Goal: Task Accomplishment & Management: Use online tool/utility

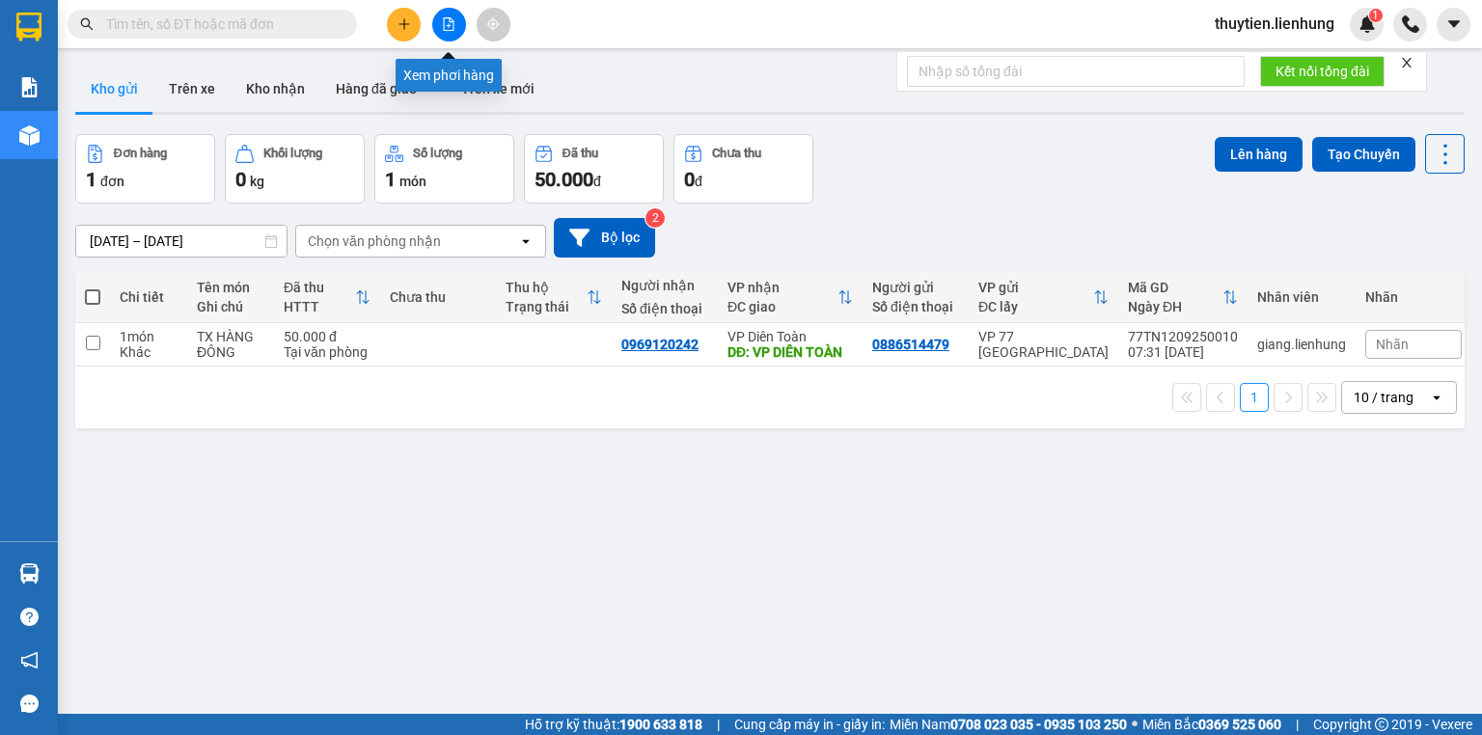
click at [444, 23] on icon "file-add" at bounding box center [449, 24] width 14 height 14
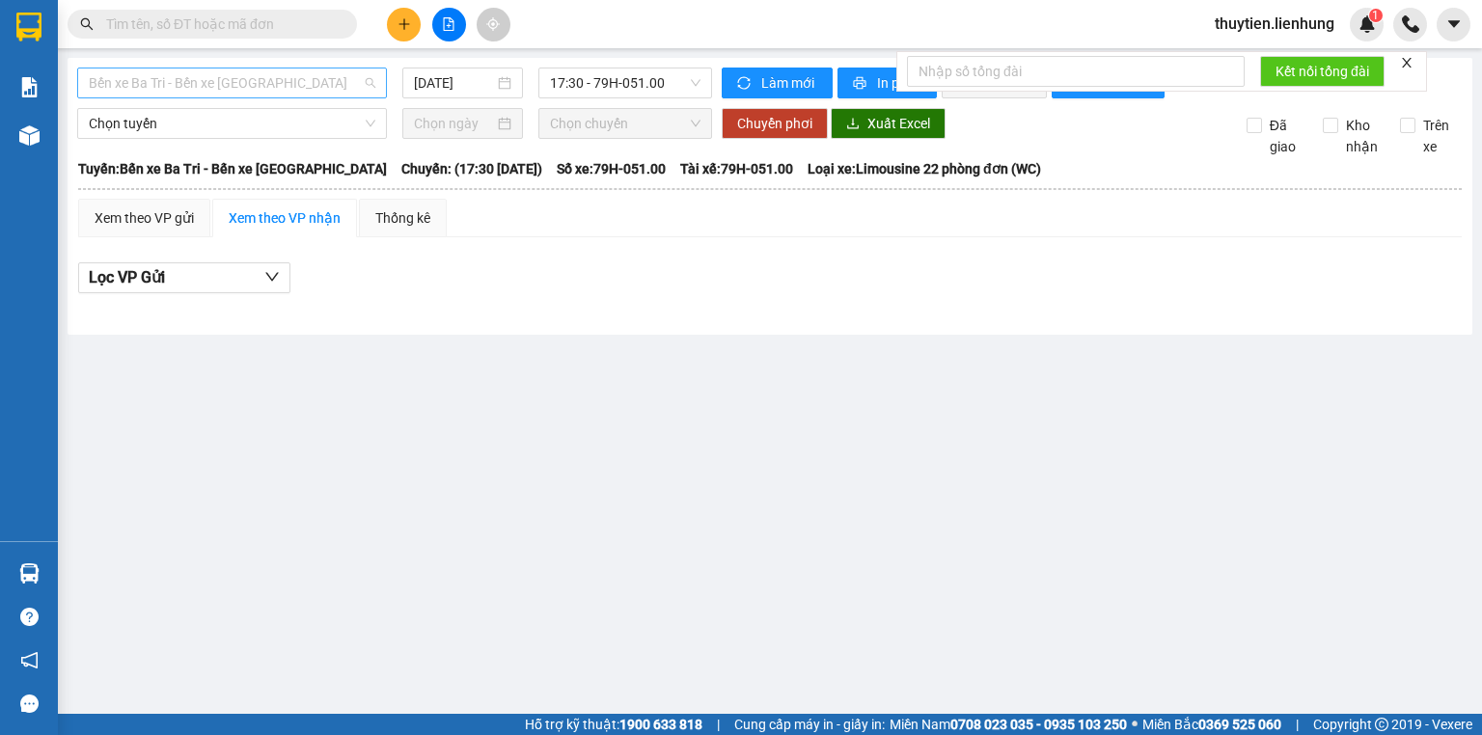
click at [302, 81] on span "Bến xe Ba Tri - Bến xe Vạn Ninh" at bounding box center [232, 82] width 286 height 29
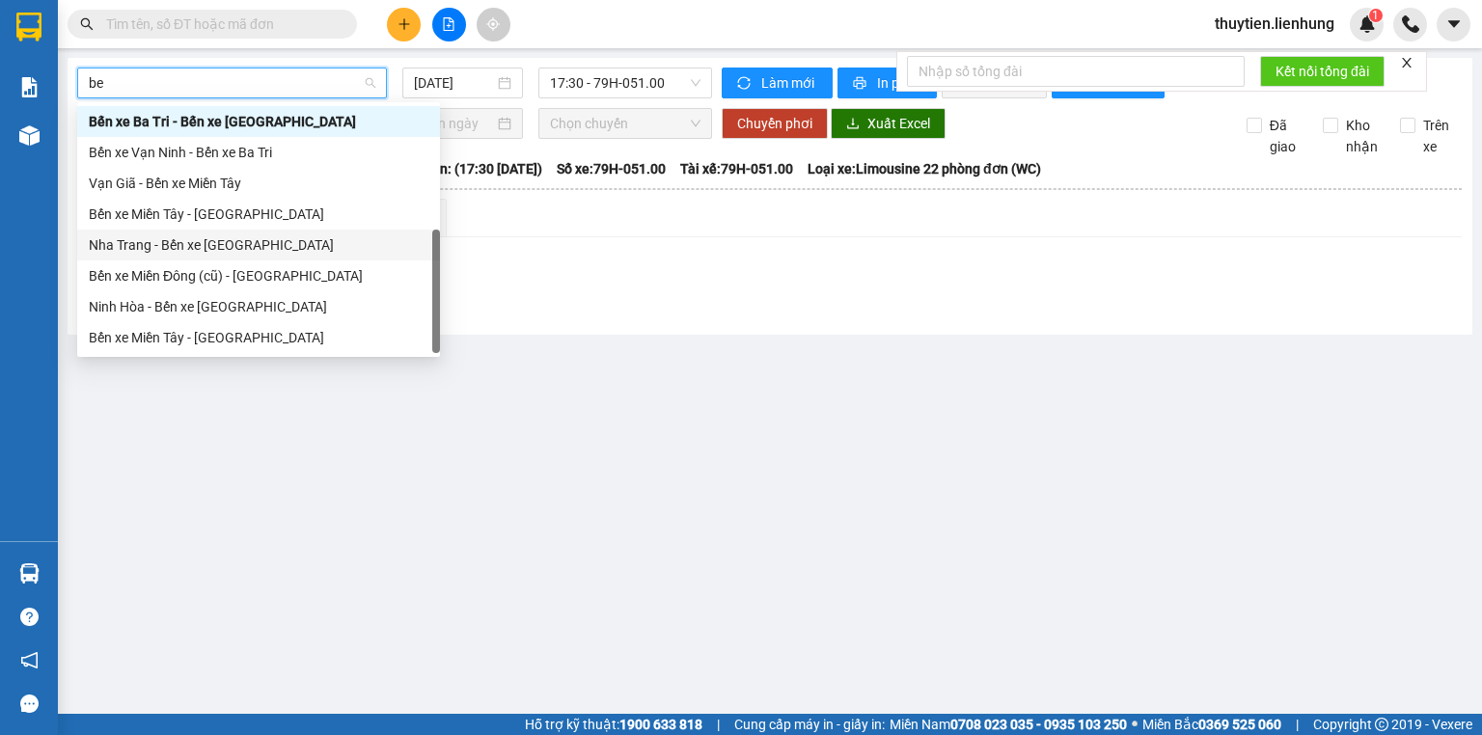
scroll to position [62, 0]
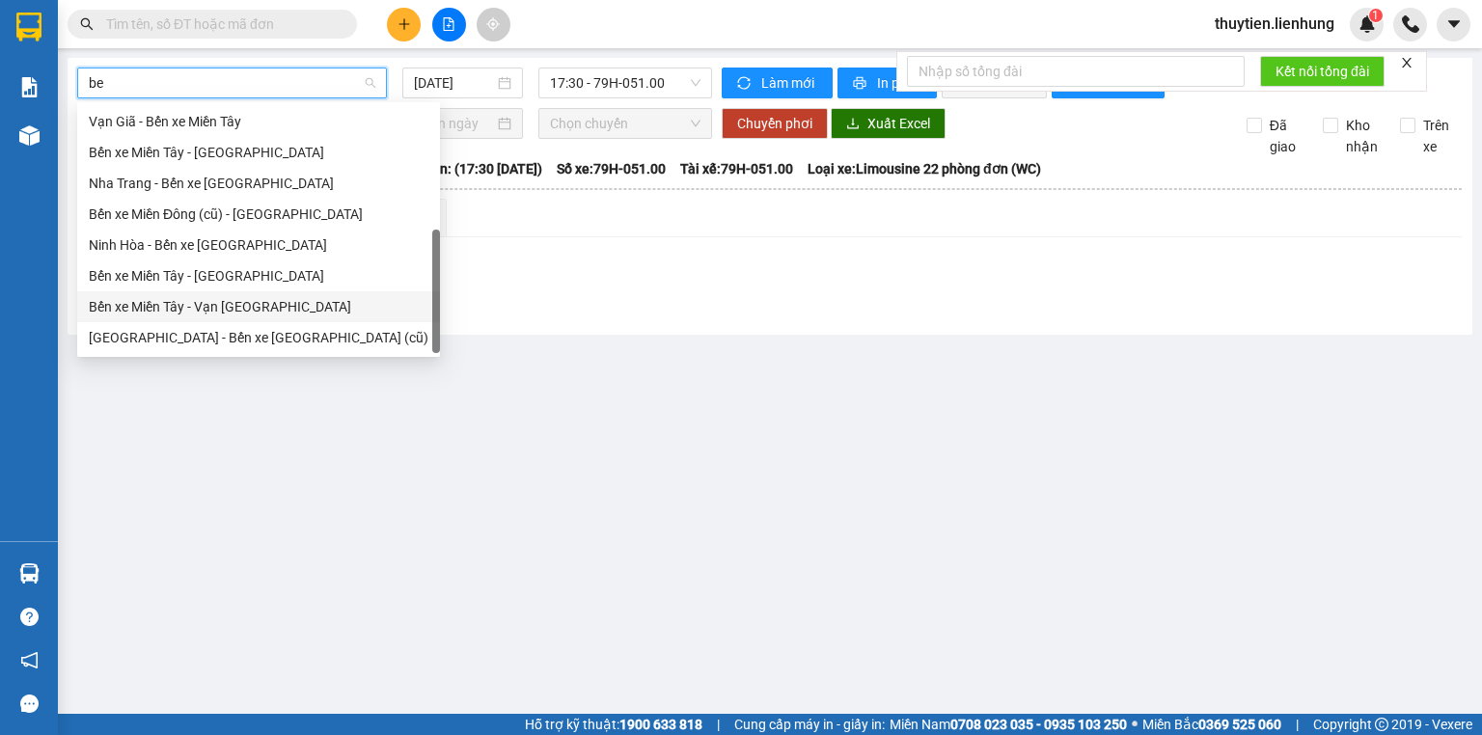
click at [225, 309] on div "Bến xe Ba Tri - Bến xe Vạn Ninh Bến xe Vạn Ninh - Bến xe Ba Tri Vạn Giã - Bến x…" at bounding box center [258, 198] width 363 height 309
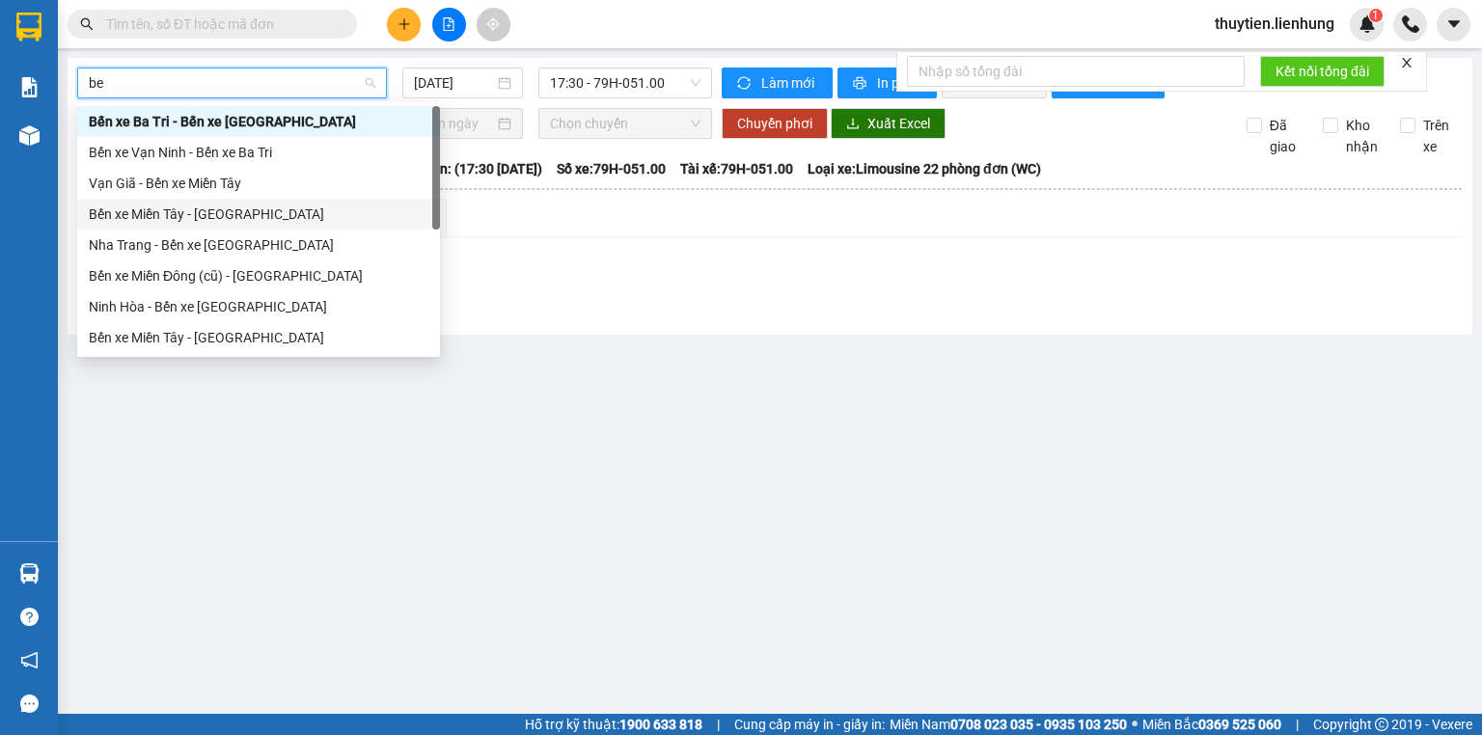
type input "be"
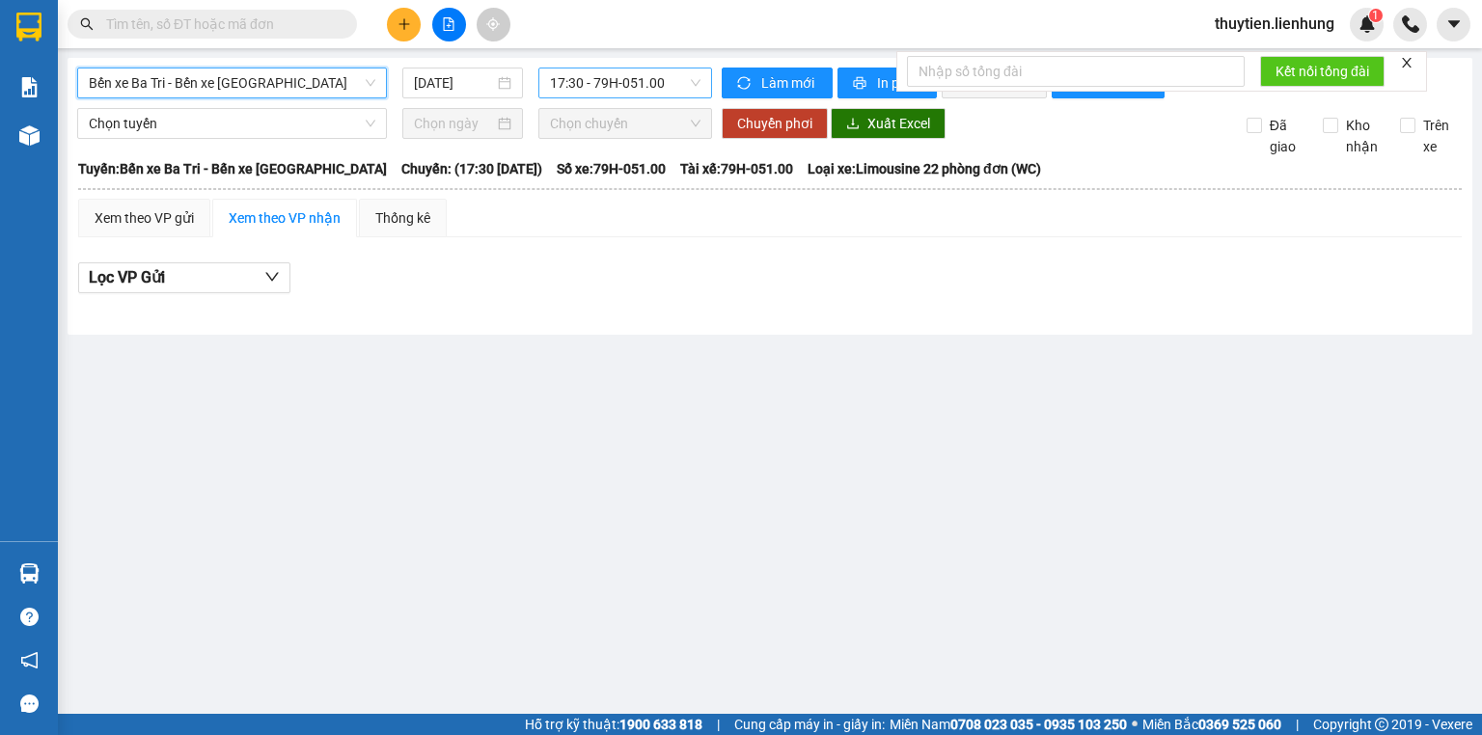
click at [626, 95] on span "17:30 - 79H-051.00" at bounding box center [625, 82] width 151 height 29
click at [206, 82] on span "Bến xe Ba Tri - Bến xe Vạn Ninh" at bounding box center [232, 82] width 286 height 29
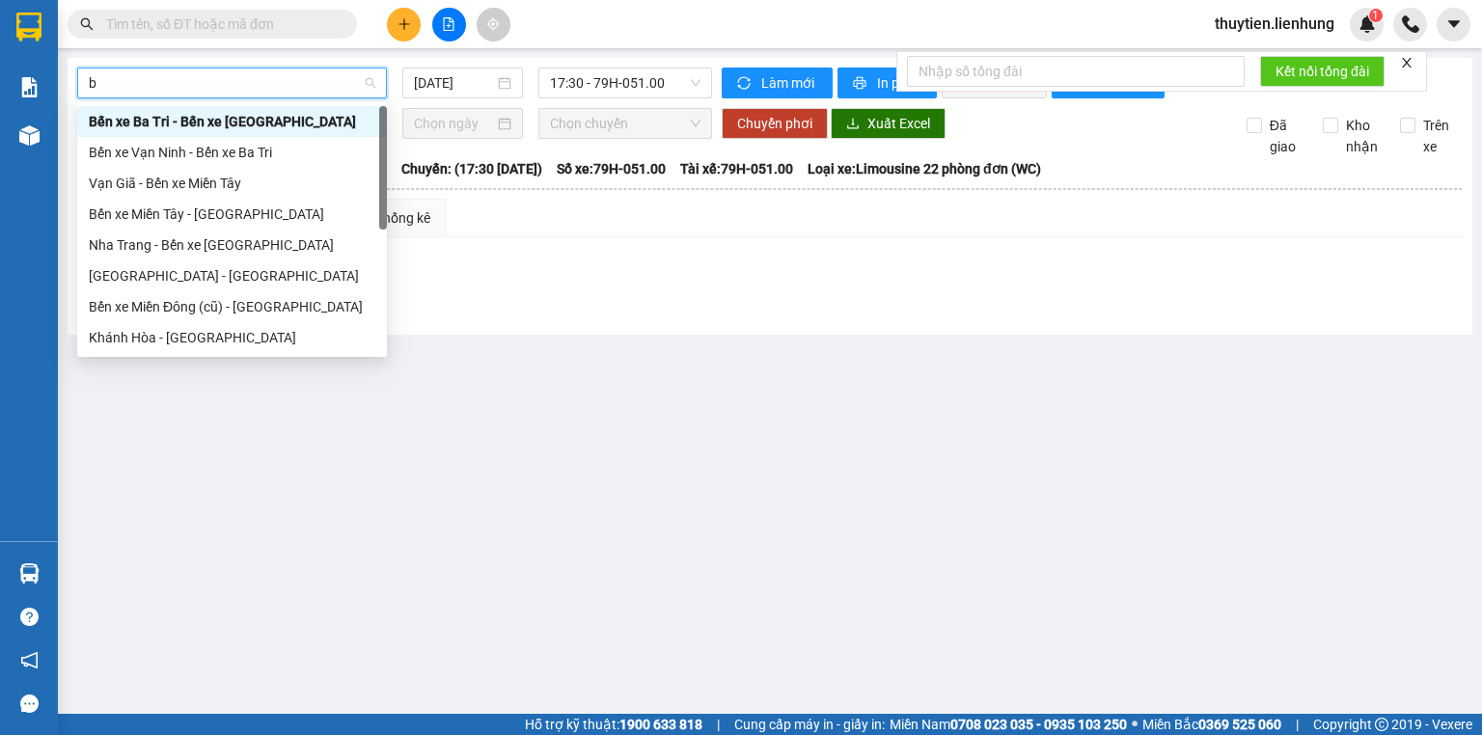
type input "be"
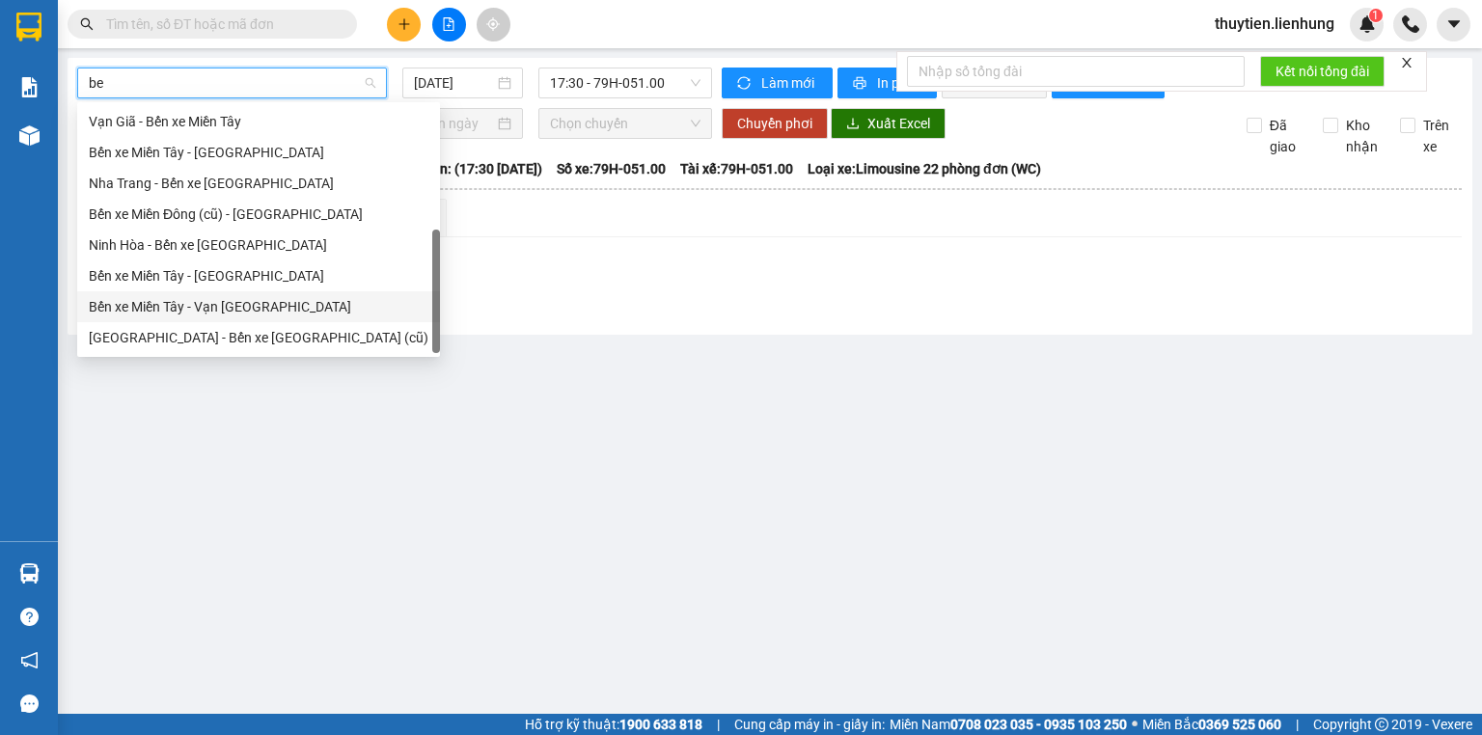
click at [192, 316] on div "Bến xe Ba Tri - Bến xe Vạn Ninh Bến xe Vạn Ninh - Bến xe Ba Tri Vạn Giã - Bến x…" at bounding box center [258, 198] width 363 height 309
click at [193, 309] on div "Bến xe Miền Tây - Vạn Giã" at bounding box center [259, 306] width 340 height 21
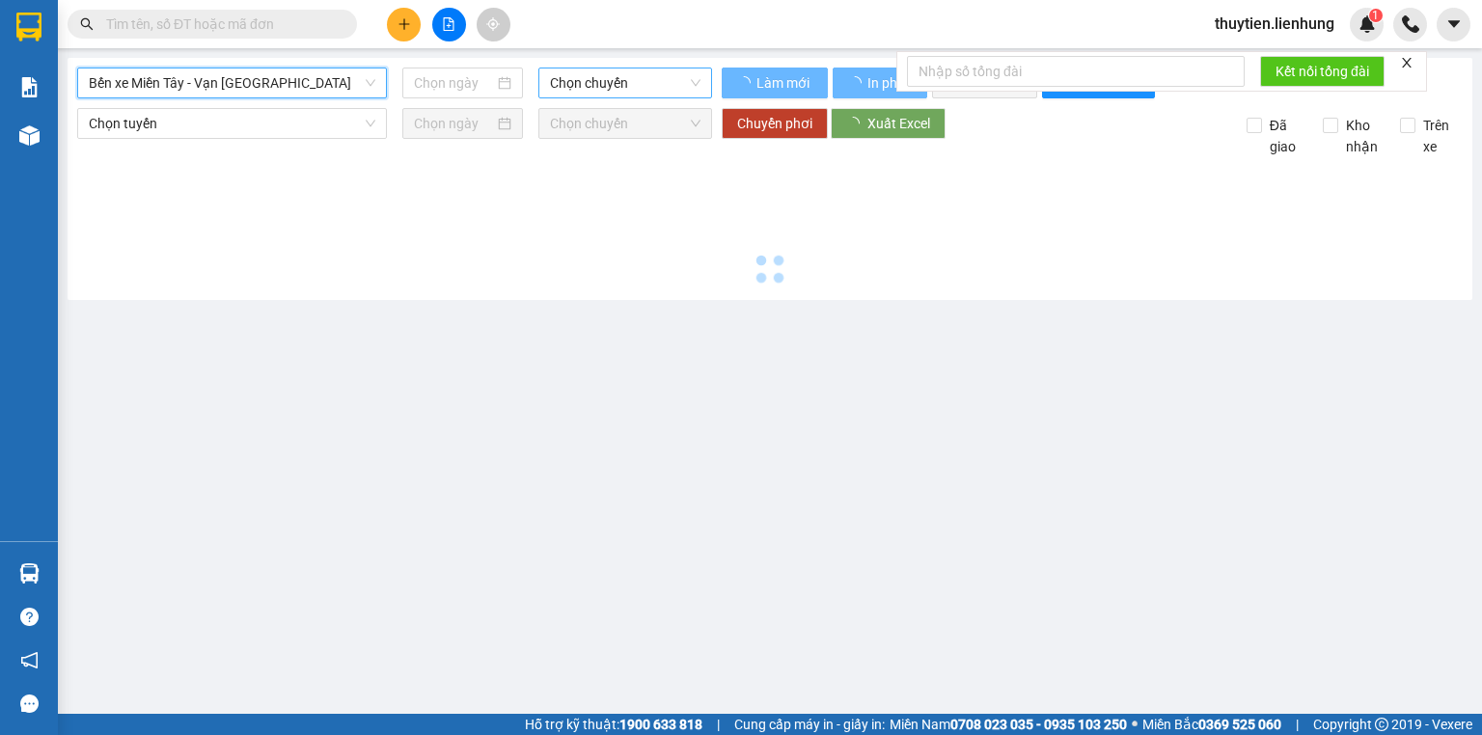
click at [608, 95] on span "Chọn chuyến" at bounding box center [625, 82] width 151 height 29
type input "14/09/2025"
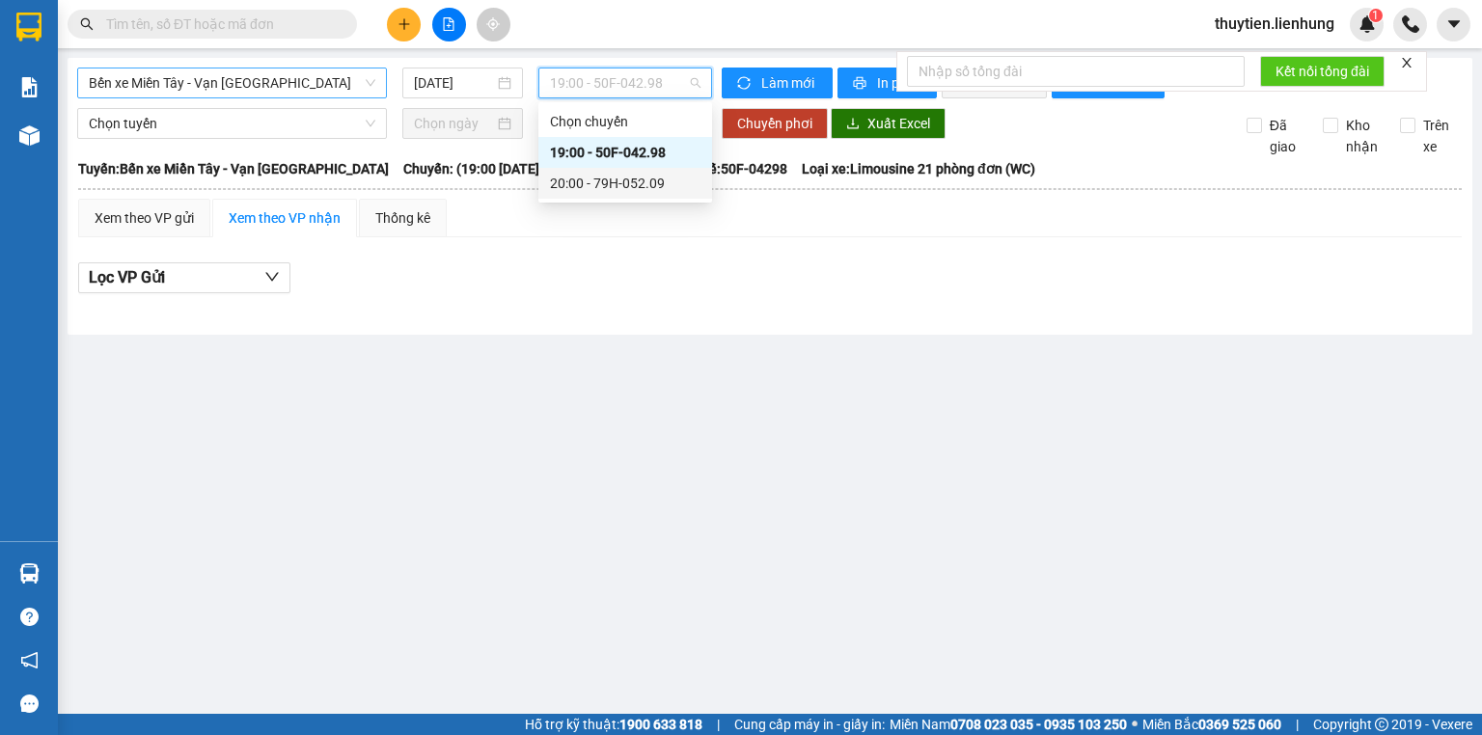
click at [595, 188] on div "20:00 - 79H-052.09" at bounding box center [625, 183] width 150 height 21
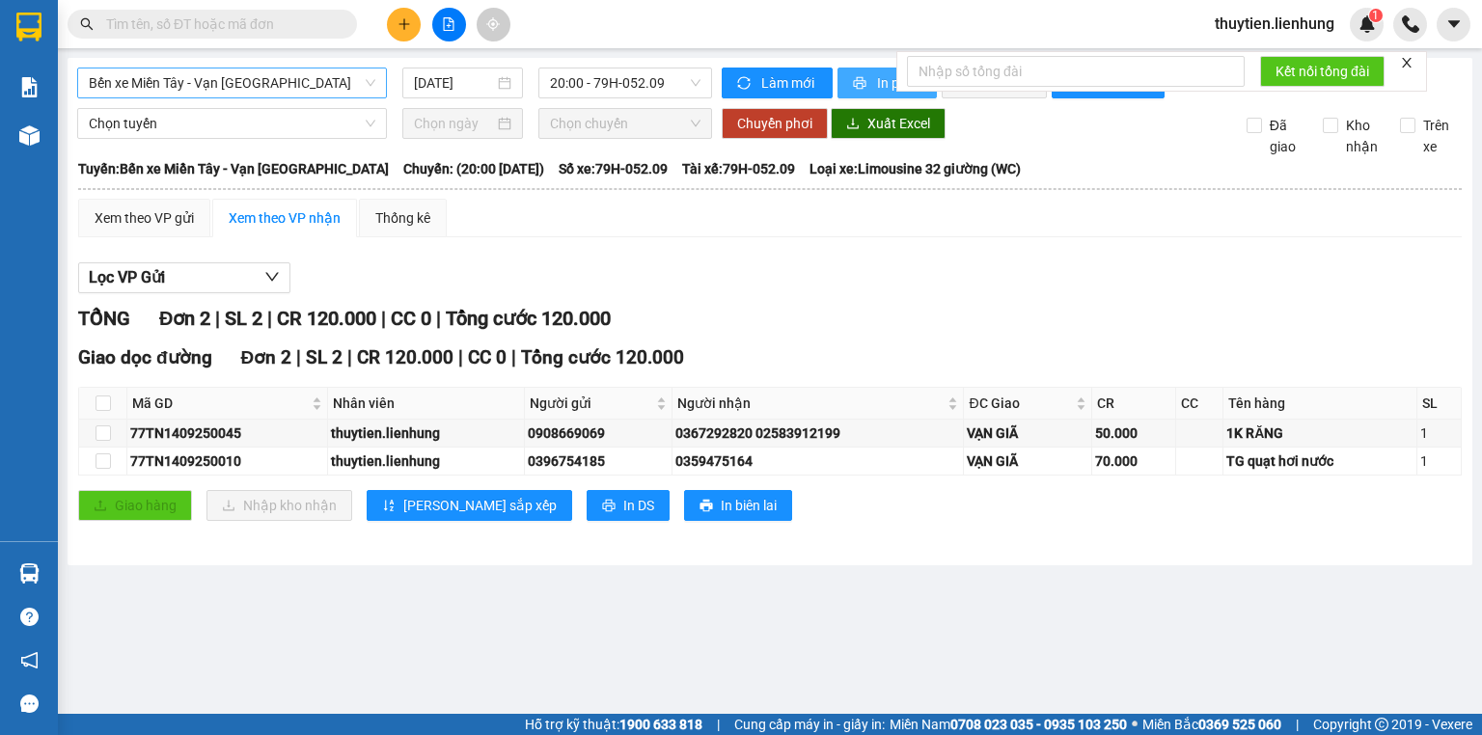
click at [868, 94] on button "In phơi" at bounding box center [886, 83] width 99 height 31
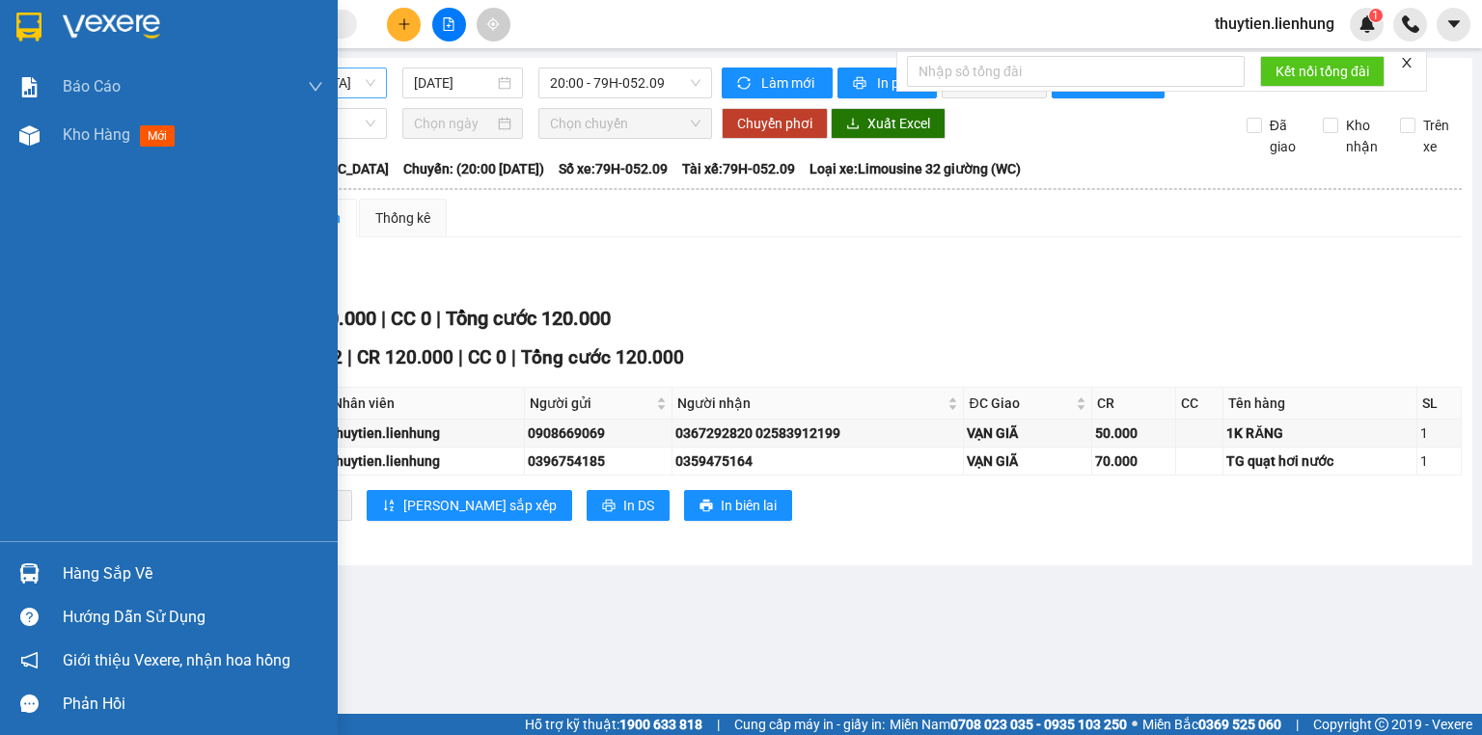
click at [42, 36] on div at bounding box center [30, 27] width 34 height 34
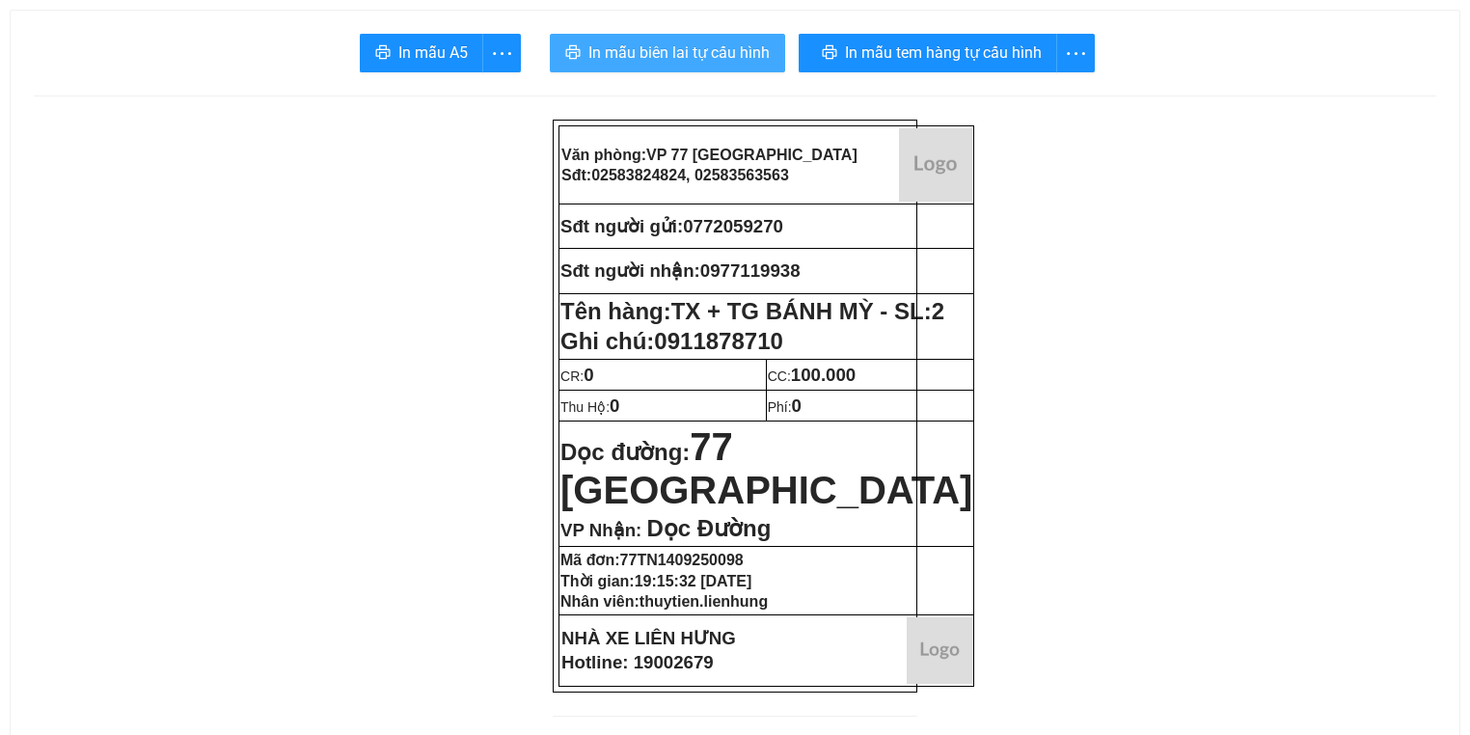
drag, startPoint x: 677, startPoint y: 68, endPoint x: 690, endPoint y: 50, distance: 22.2
click at [677, 68] on button "In mẫu biên lai tự cấu hình" at bounding box center [667, 53] width 235 height 39
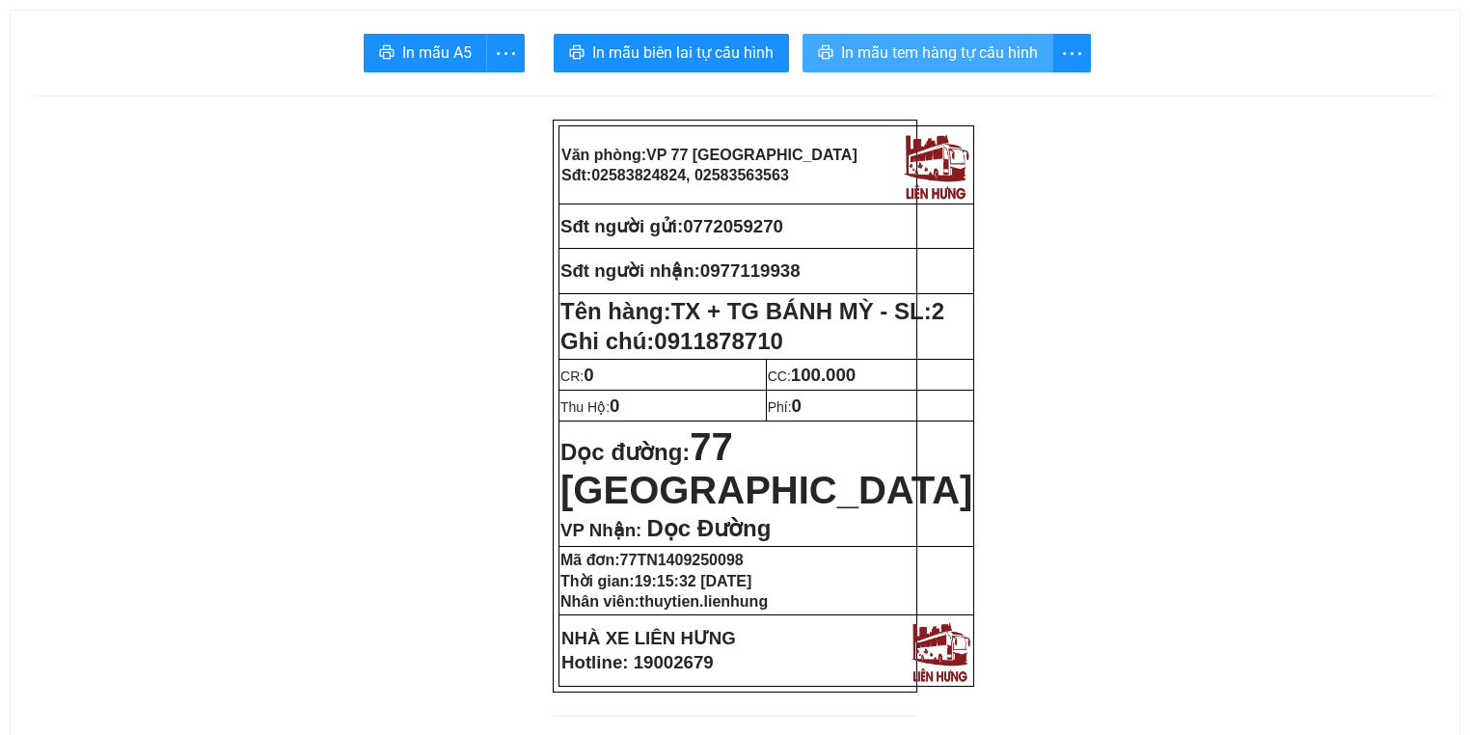
click at [928, 60] on span "In mẫu tem hàng tự cấu hình" at bounding box center [939, 53] width 197 height 24
drag, startPoint x: 809, startPoint y: 215, endPoint x: 695, endPoint y: 225, distance: 114.2
click at [695, 225] on p "Sđt người gửi: 0772059270" at bounding box center [766, 226] width 412 height 21
copy span "0772059270"
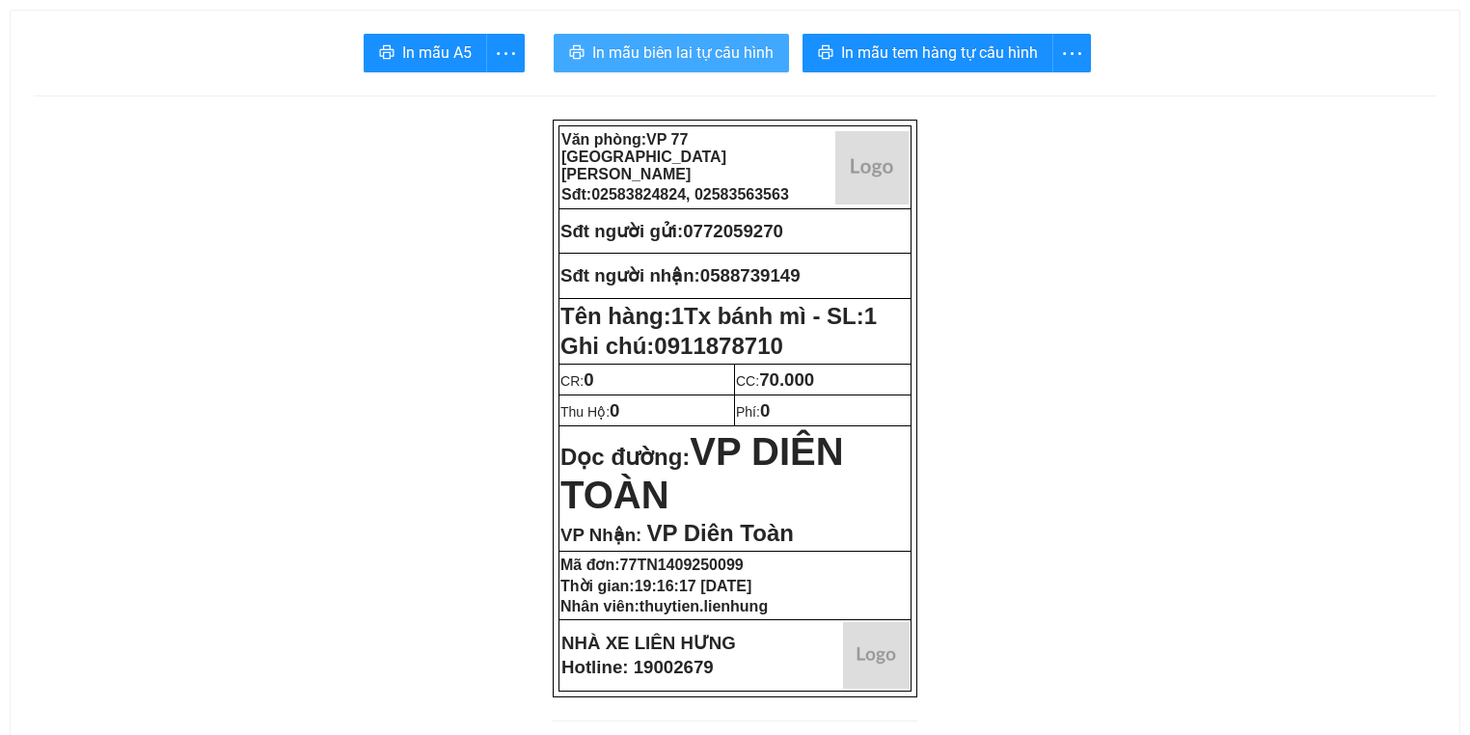
click at [710, 64] on span "In mẫu biên lai tự cấu hình" at bounding box center [682, 53] width 181 height 24
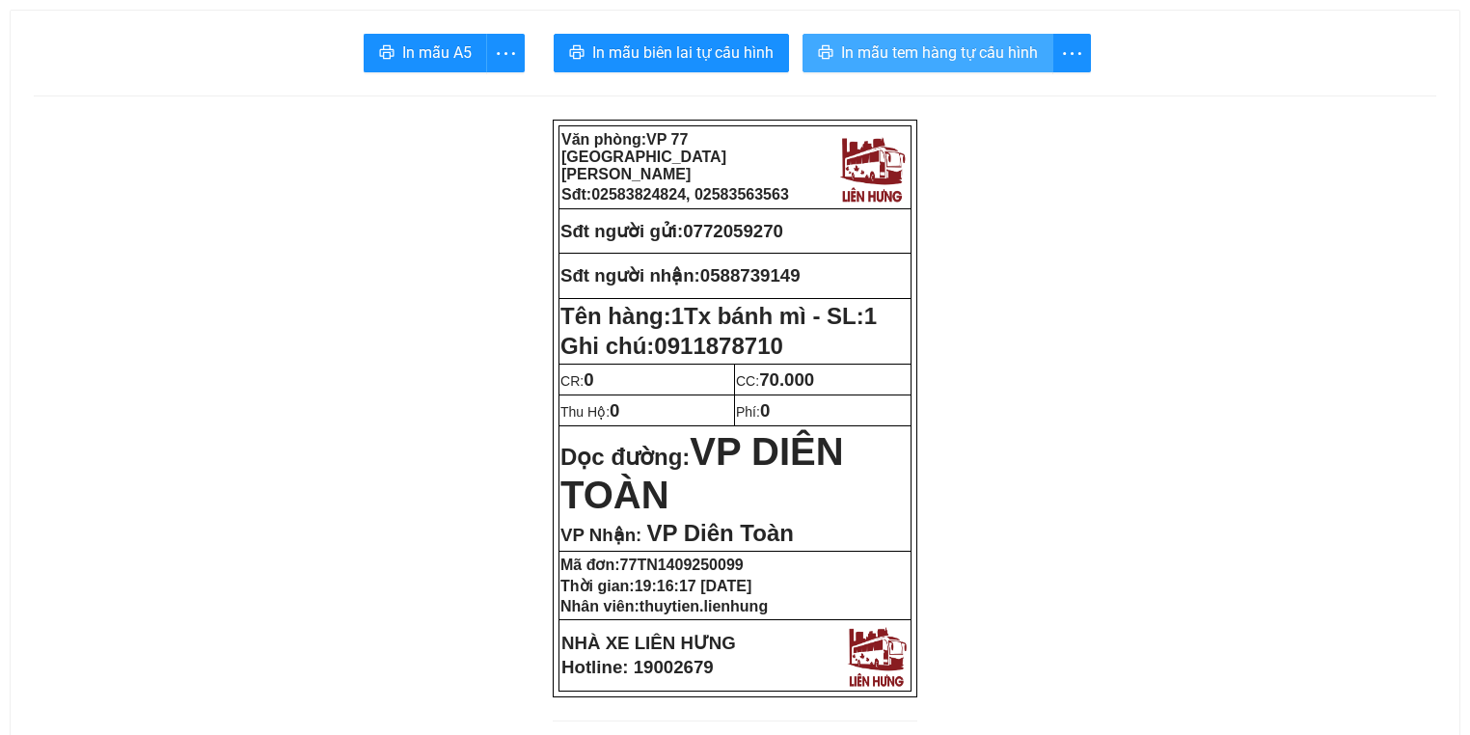
click at [878, 55] on span "In mẫu tem hàng tự cấu hình" at bounding box center [939, 53] width 197 height 24
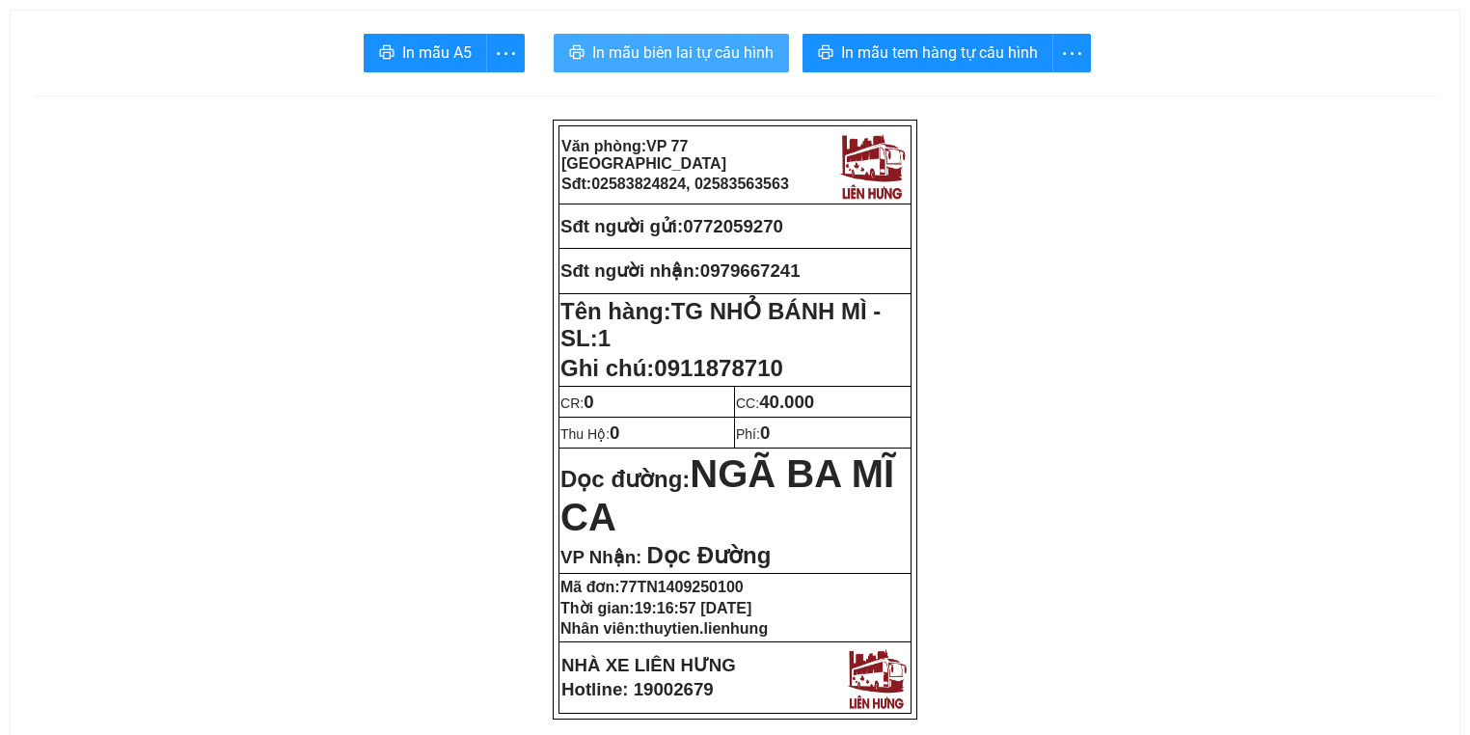
click at [752, 58] on span "In mẫu biên lai tự cấu hình" at bounding box center [682, 53] width 181 height 24
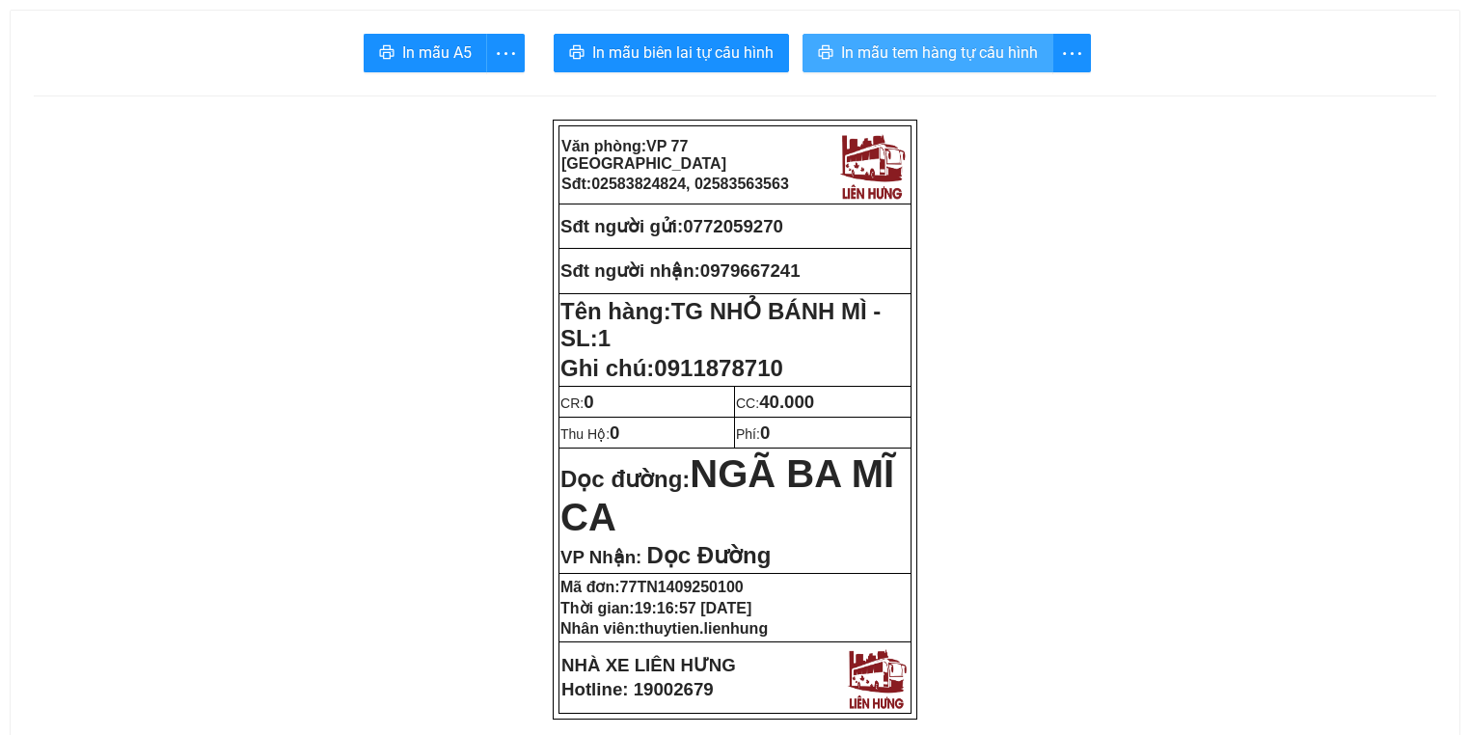
click at [975, 71] on button "In mẫu tem hàng tự cấu hình" at bounding box center [928, 53] width 251 height 39
